Goal: Check status: Check status

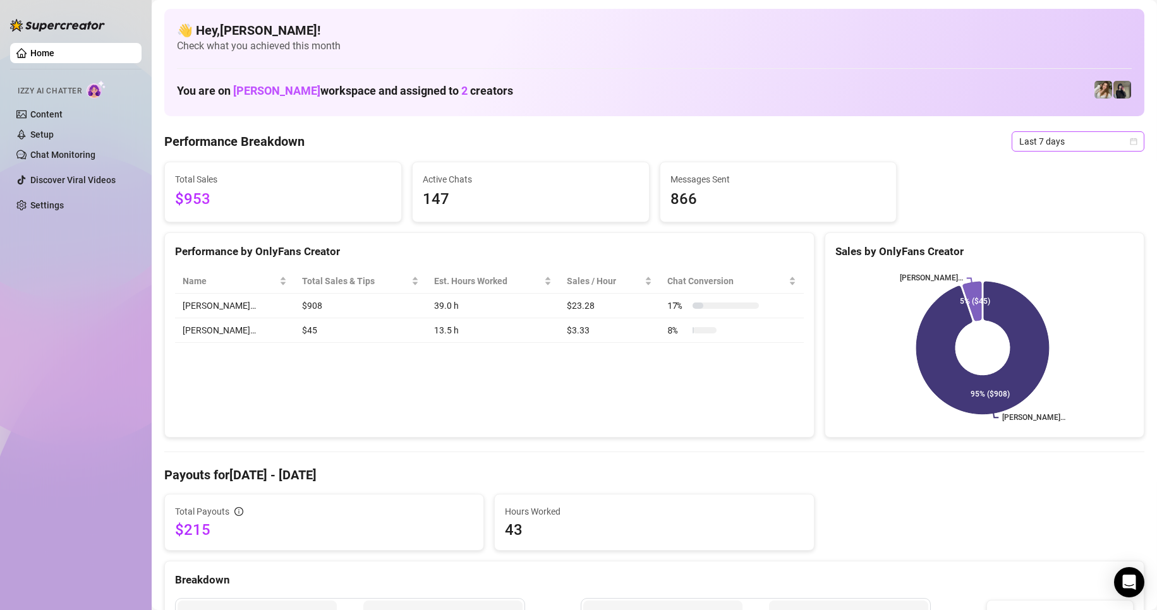
click at [1117, 142] on span "Last 7 days" at bounding box center [1078, 141] width 118 height 19
click at [1041, 244] on div "Custom date" at bounding box center [1067, 248] width 112 height 14
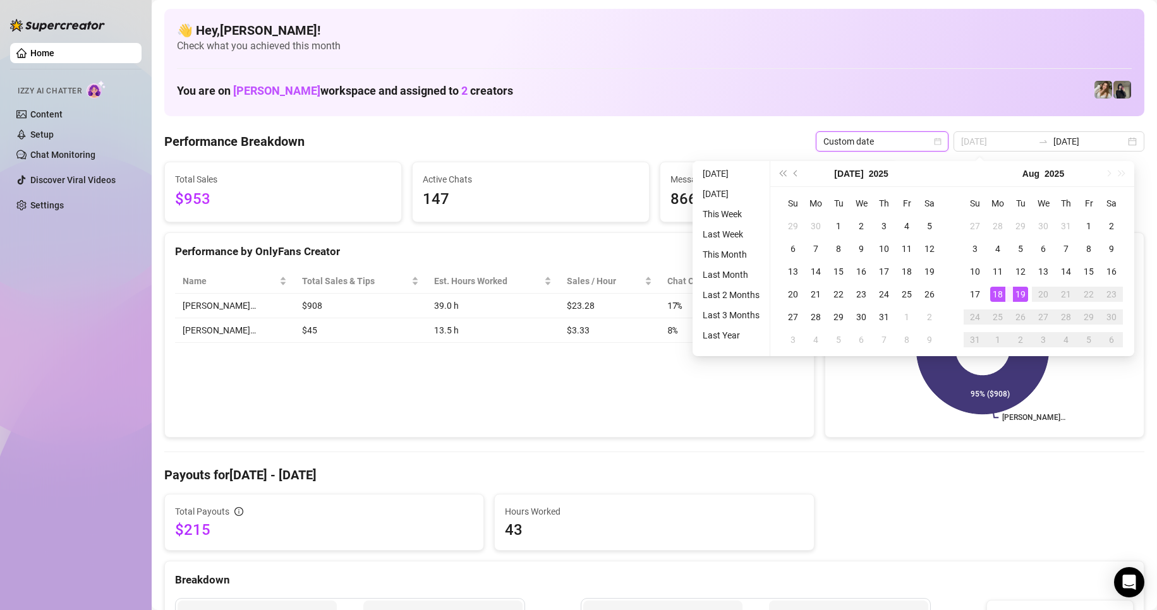
type input "[DATE]"
click at [991, 298] on div "18" at bounding box center [997, 294] width 15 height 15
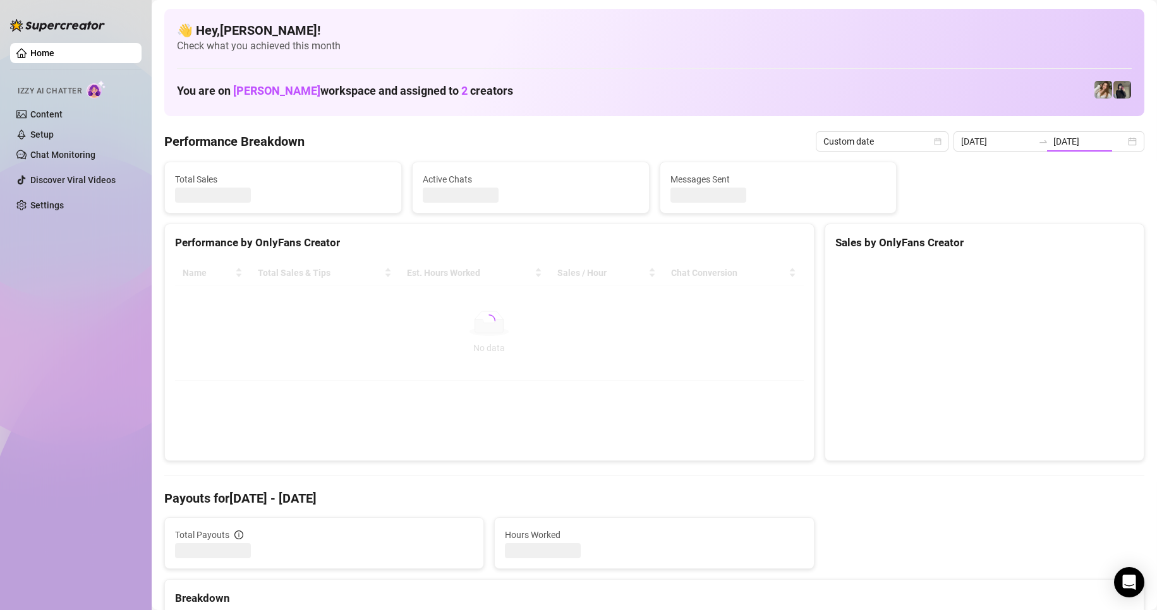
type input "[DATE]"
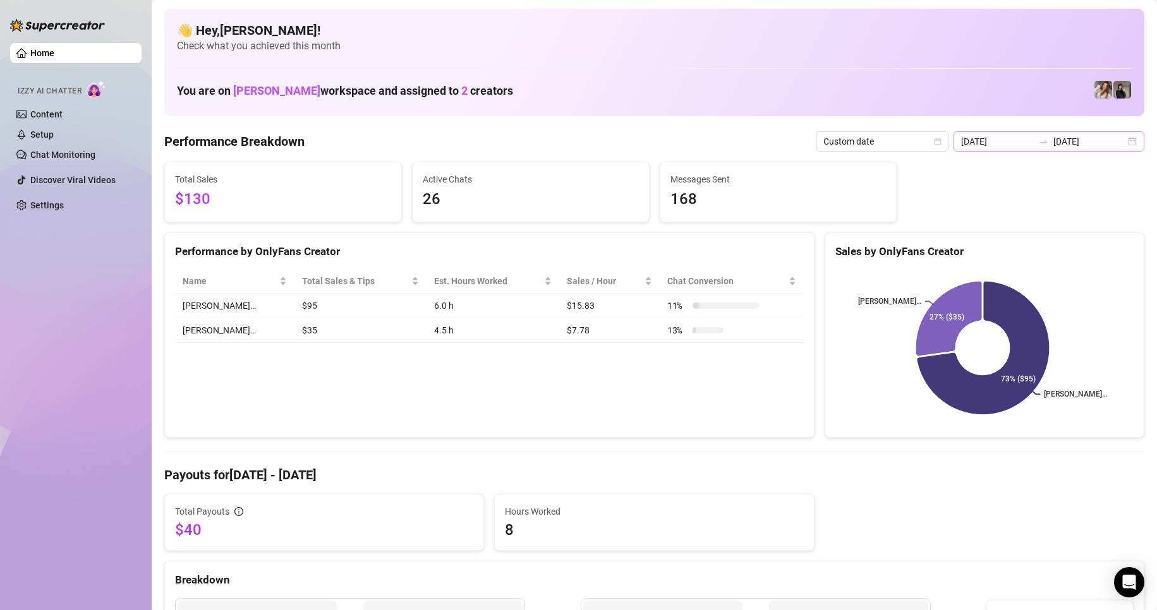
click at [1124, 142] on div "[DATE] [DATE]" at bounding box center [1048, 141] width 191 height 20
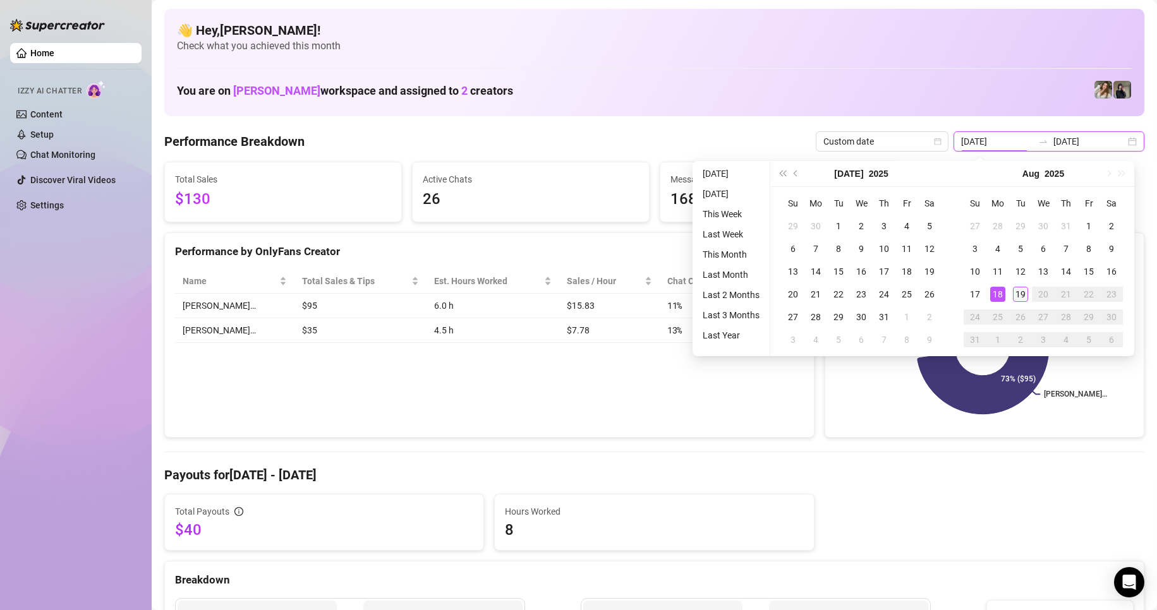
type input "[DATE]"
click at [1017, 299] on div "19" at bounding box center [1020, 294] width 15 height 15
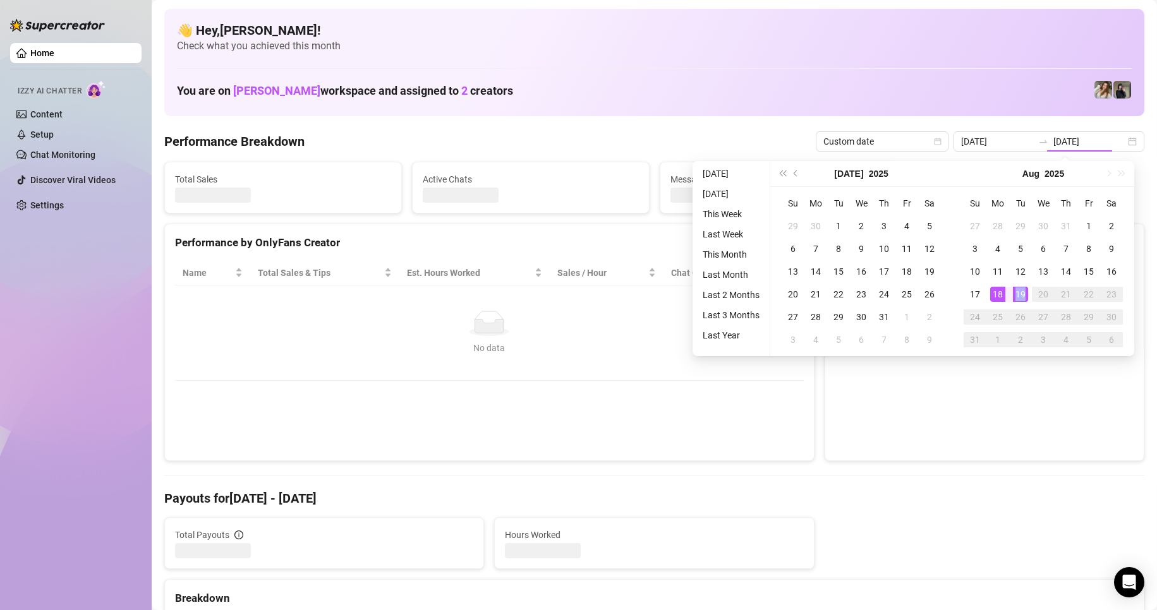
type input "[DATE]"
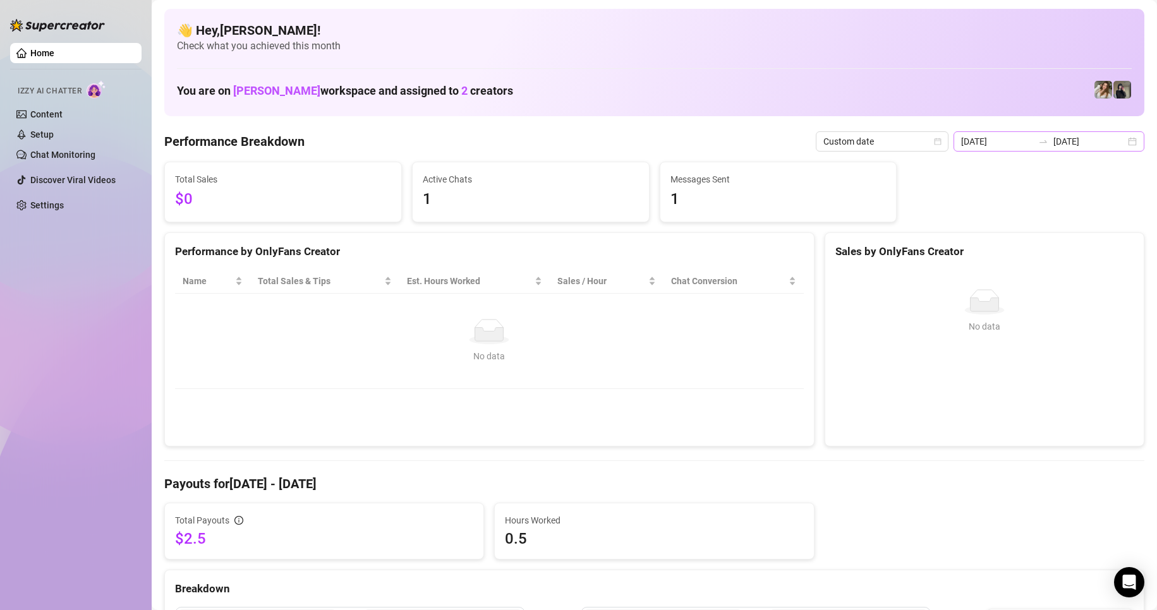
click at [1115, 143] on div "[DATE] [DATE]" at bounding box center [1048, 141] width 191 height 20
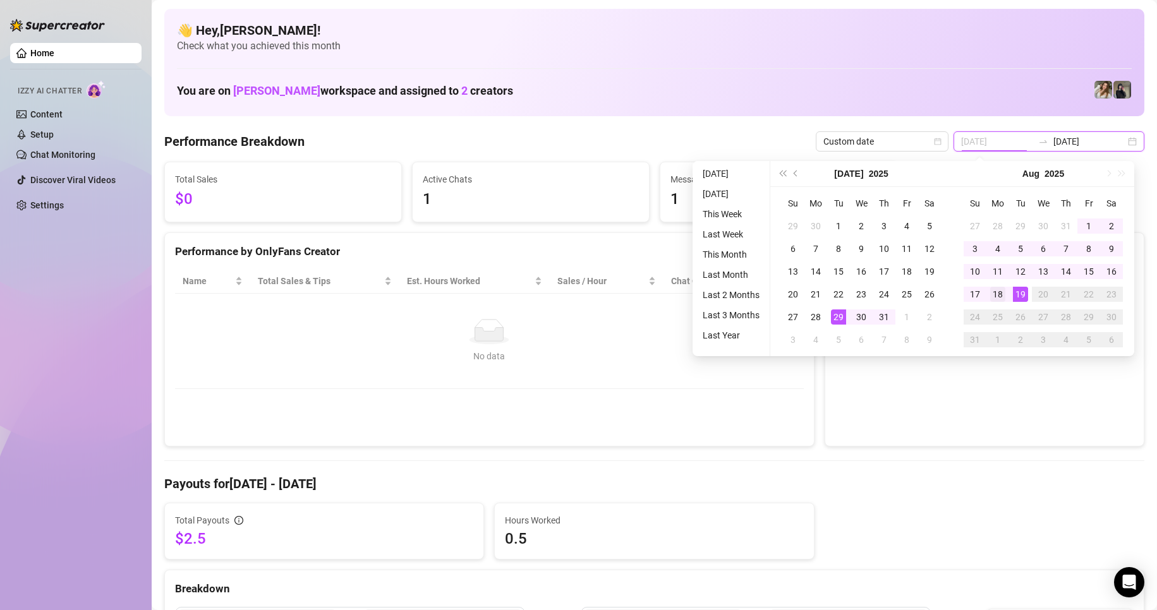
type input "[DATE]"
click at [1001, 296] on div "18" at bounding box center [997, 294] width 15 height 15
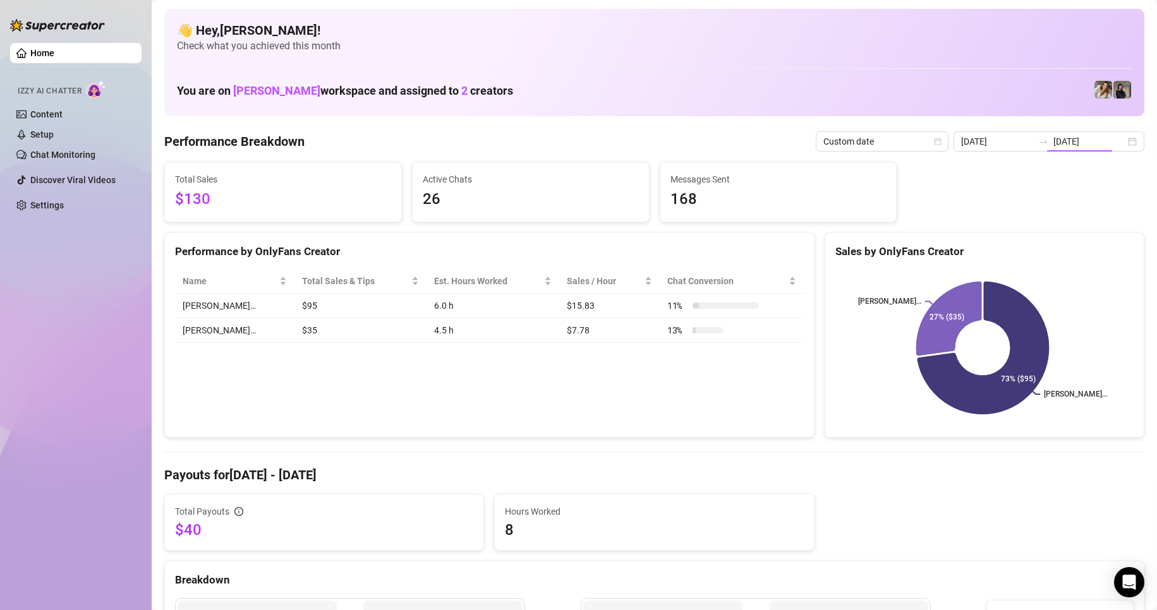
type input "[DATE]"
